Goal: Task Accomplishment & Management: Manage account settings

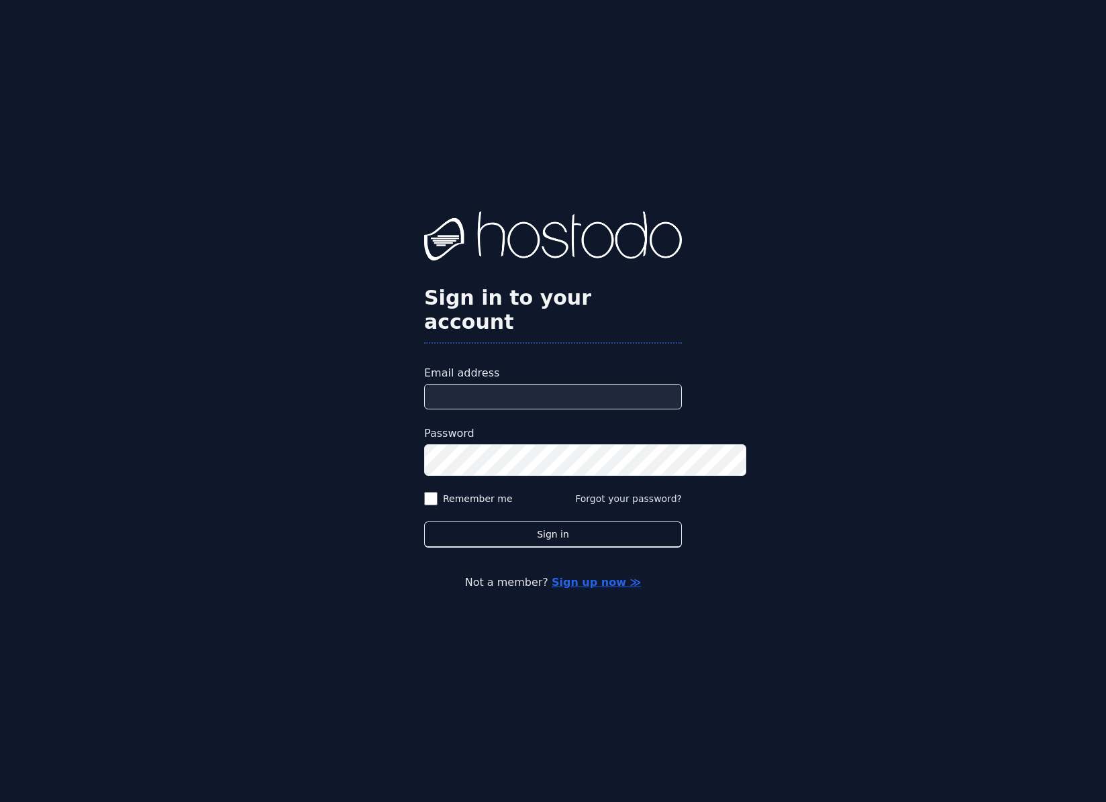
click at [580, 395] on input "Email address" at bounding box center [553, 396] width 258 height 25
type input "**********"
click at [424, 521] on button "Sign in" at bounding box center [553, 534] width 258 height 26
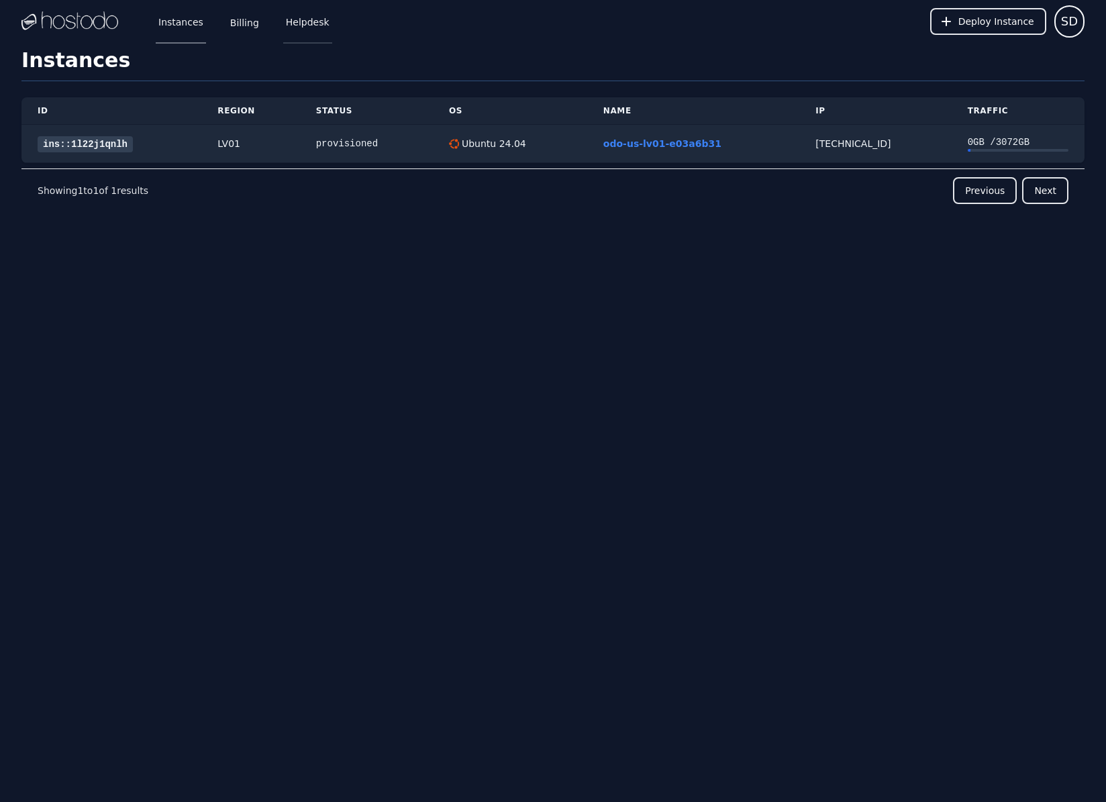
click at [332, 28] on link "Helpdesk" at bounding box center [307, 21] width 49 height 44
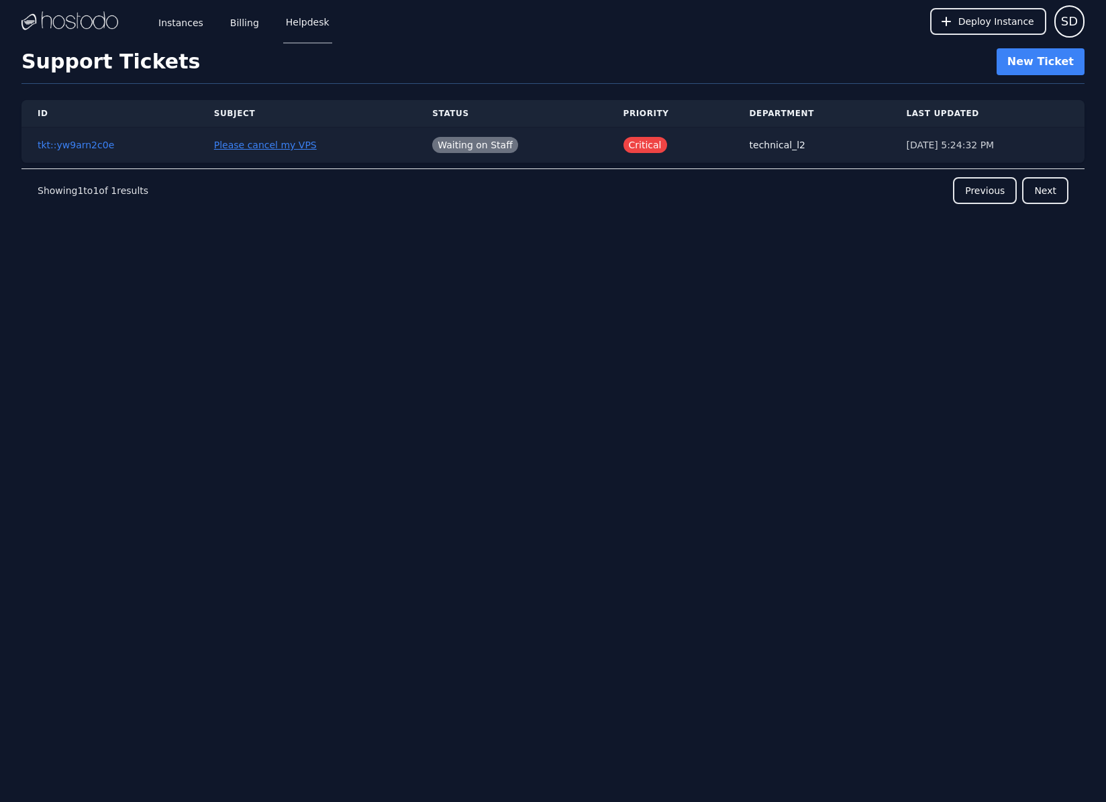
click at [262, 150] on link "Please cancel my VPS" at bounding box center [265, 145] width 103 height 11
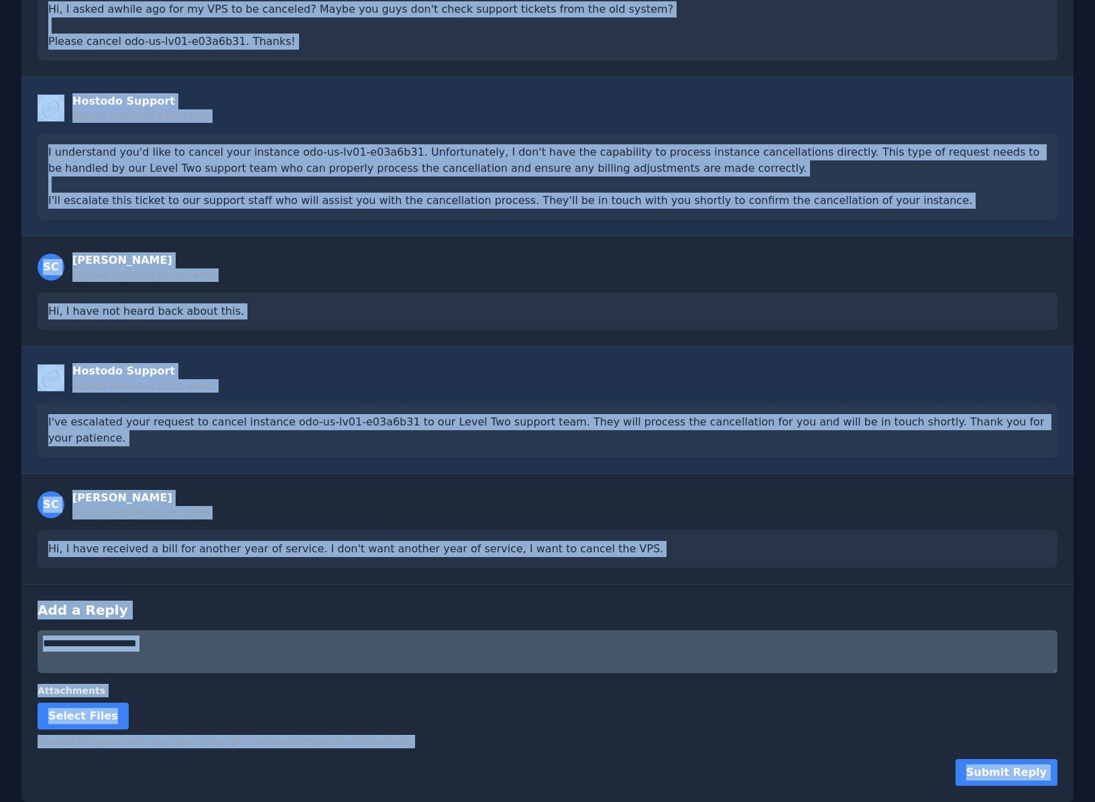
scroll to position [487, 0]
click at [241, 630] on textarea at bounding box center [548, 651] width 1020 height 43
click at [243, 630] on textarea at bounding box center [548, 651] width 1020 height 43
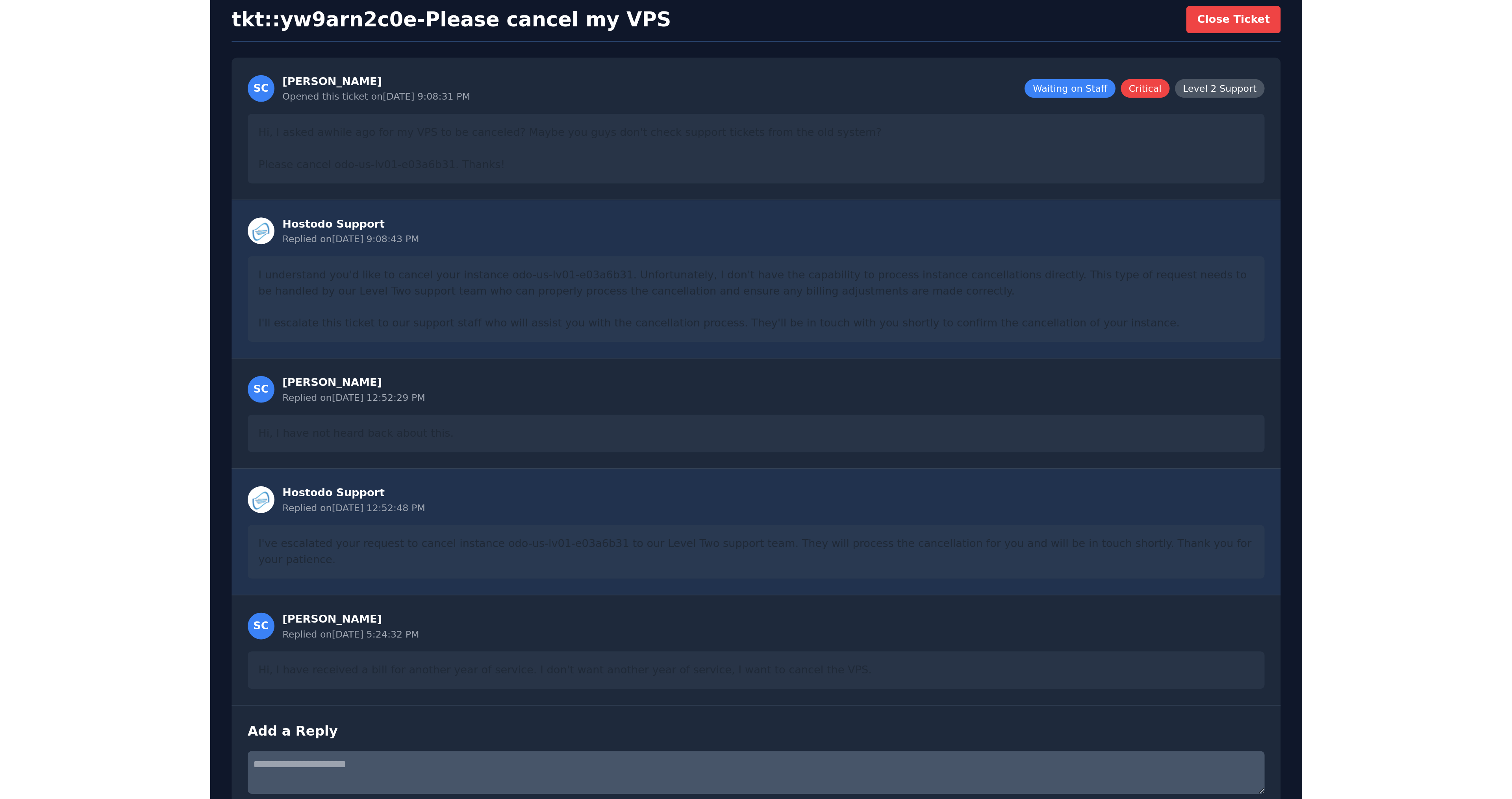
scroll to position [0, 0]
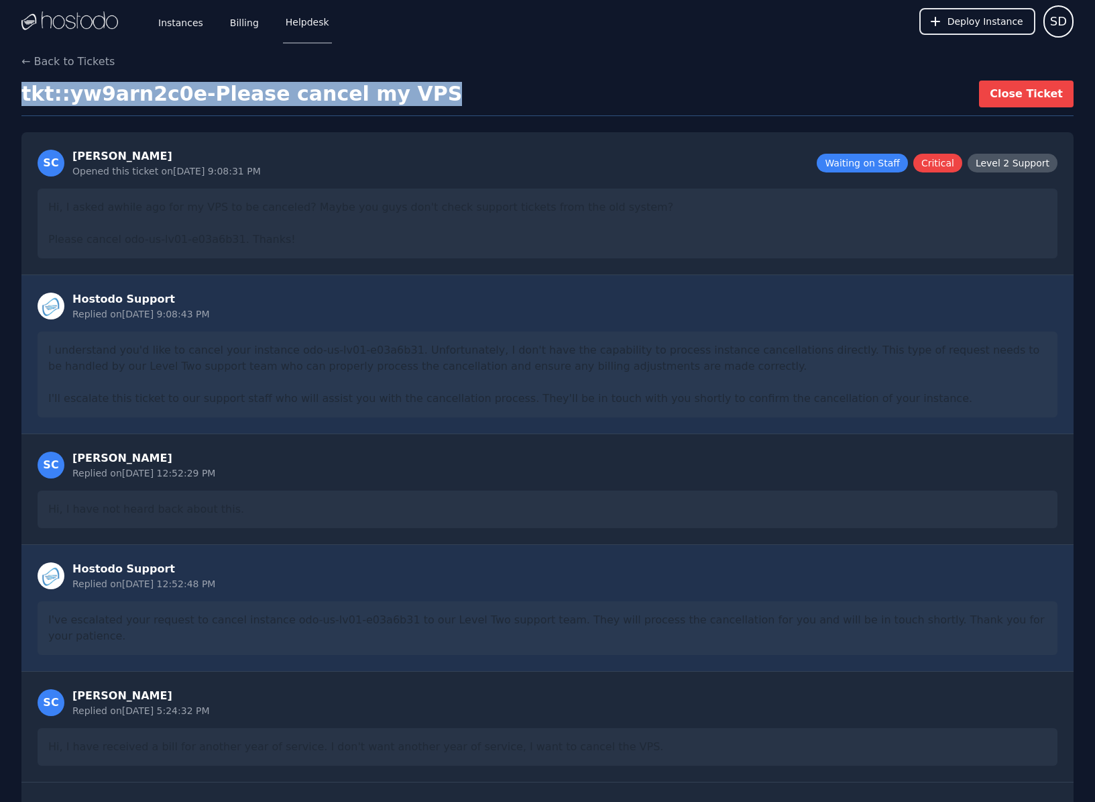
drag, startPoint x: 600, startPoint y: 117, endPoint x: 29, endPoint y: 110, distance: 570.9
click at [29, 110] on div "tkt::yw9arn2c0e - Please cancel my VPS Close Ticket" at bounding box center [547, 98] width 1053 height 36
copy h1 "tkt::yw9arn2c0e - Please cancel my VPS"
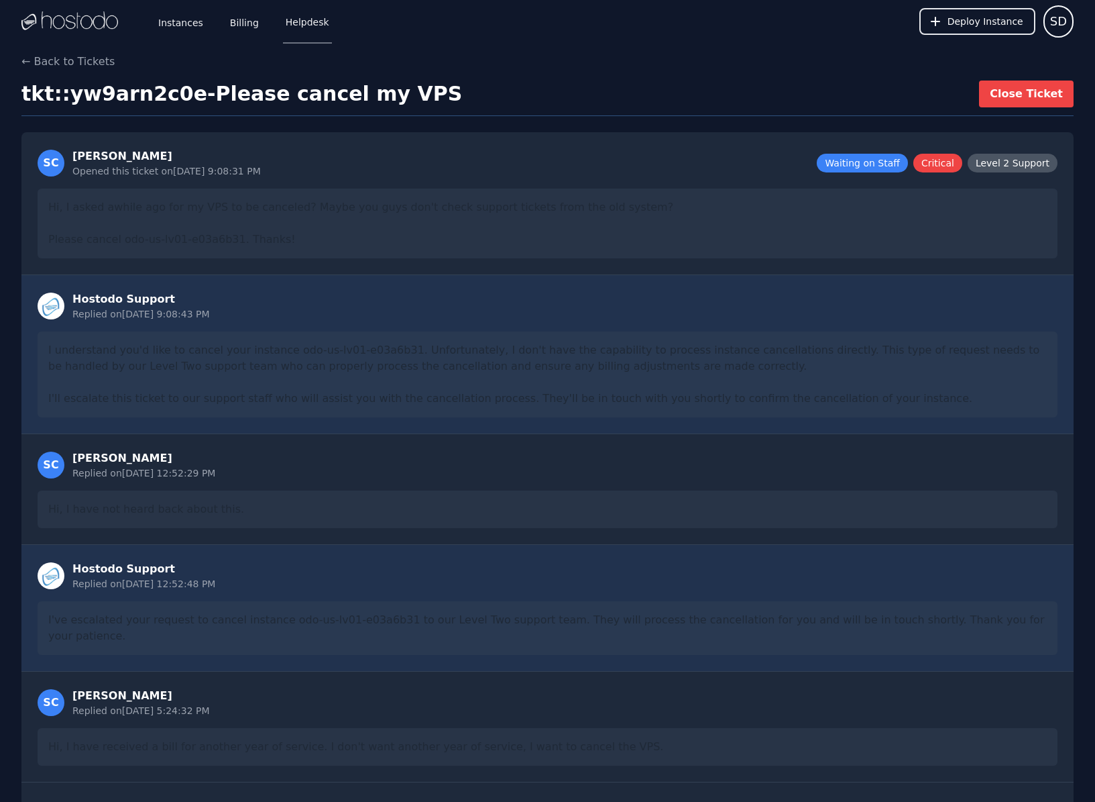
click at [266, 152] on div "← Back to Tickets tkt::yw9arn2c0e - Please cancel my VPS Close Ticket SC Scot D…" at bounding box center [547, 527] width 1095 height 946
click at [466, 275] on div "SC Scot Doyle Opened this ticket on 10/5/2025, 9:08:31 PM Waiting on Staff Crit…" at bounding box center [547, 203] width 1053 height 143
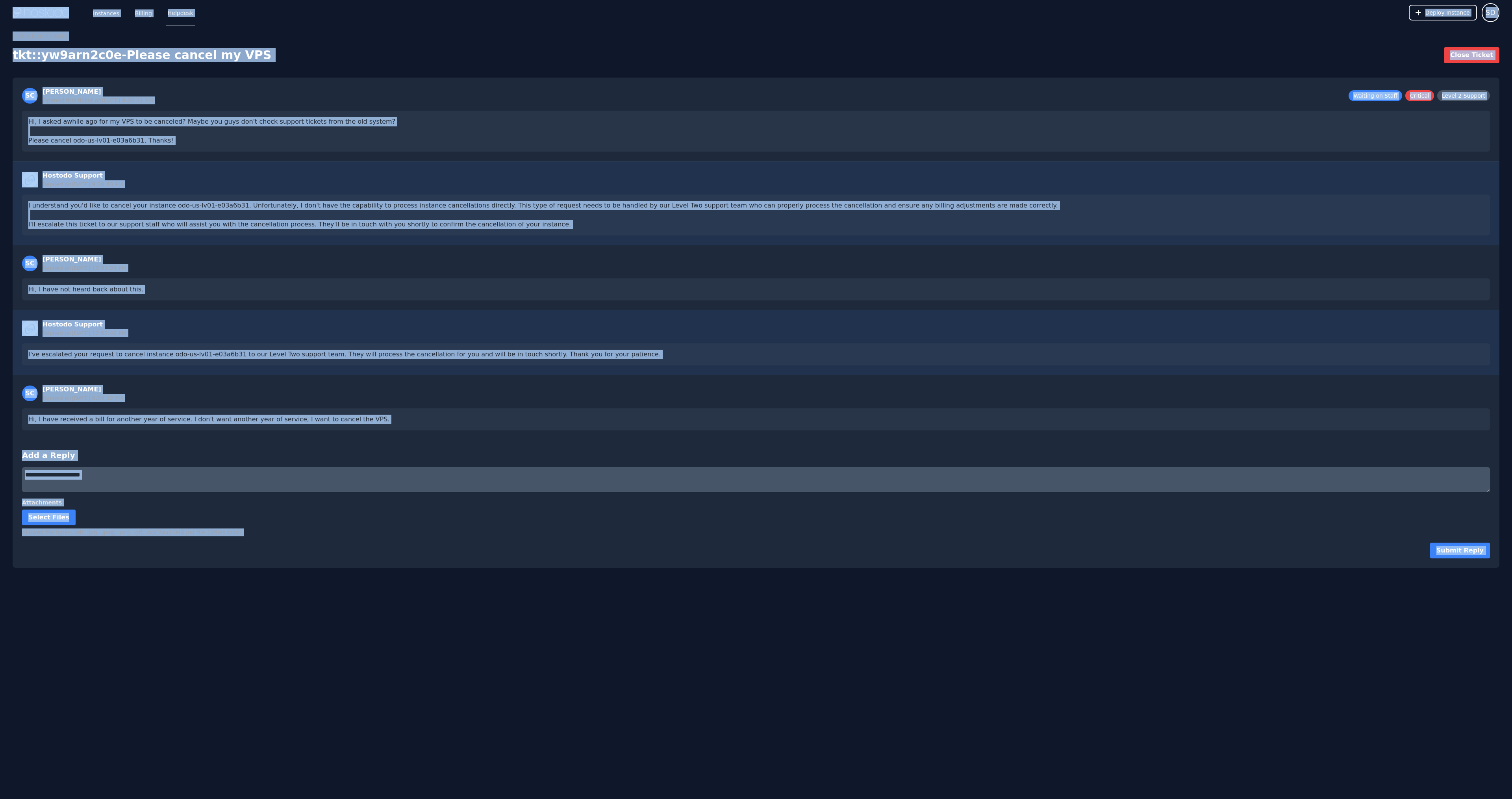
click at [649, 430] on div "Hi, I have received a bill for another year of service. I don't want another ye…" at bounding box center [756, 420] width 1468 height 22
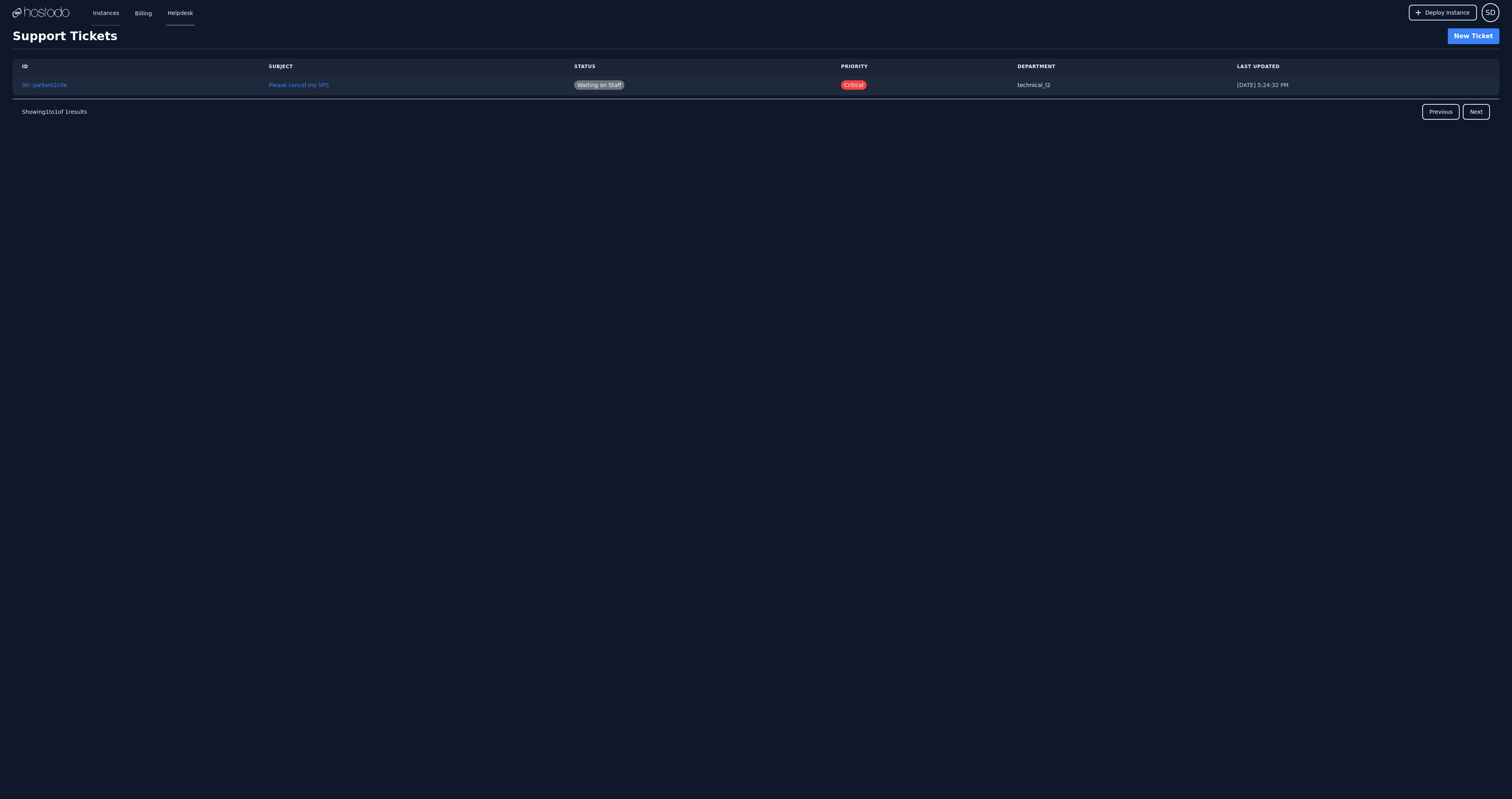
click at [121, 15] on link "Instances" at bounding box center [106, 12] width 29 height 26
click at [78, 89] on link "ins::1l22j1qnlh" at bounding box center [50, 85] width 56 height 9
click at [1486, 14] on span "SD" at bounding box center [1490, 12] width 10 height 11
click at [1432, 55] on button "Sign out" at bounding box center [1462, 48] width 76 height 14
